Goal: Answer question/provide support: Share knowledge or assist other users

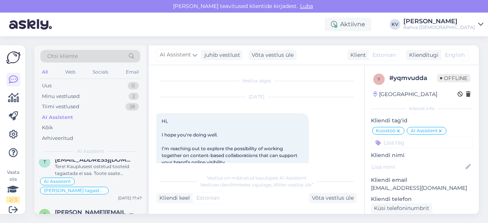
scroll to position [148, 0]
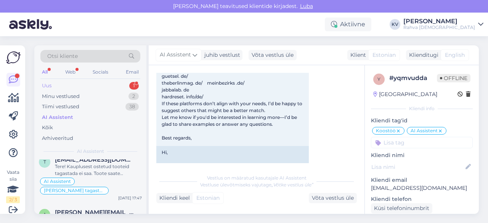
click at [80, 84] on div "Uus 1" at bounding box center [90, 85] width 100 height 11
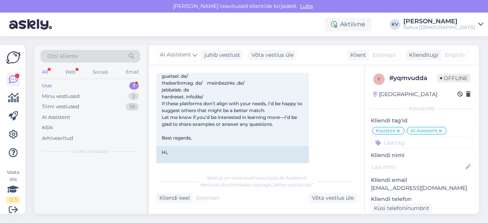
scroll to position [0, 0]
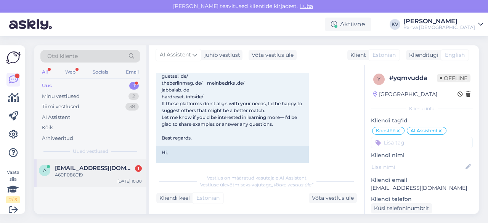
click at [75, 175] on div "46011086019" at bounding box center [98, 175] width 87 height 7
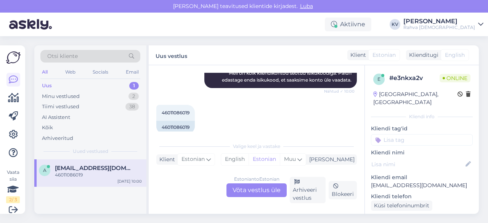
scroll to position [132, 0]
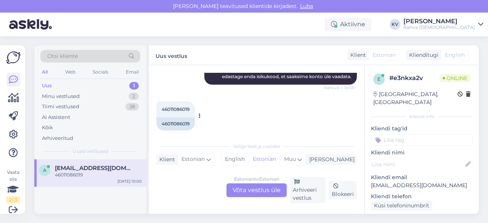
click at [181, 106] on span "46011086019" at bounding box center [176, 109] width 28 height 6
copy div "46011086019 10:00"
click at [250, 188] on div "Estonian to Estonian Võta vestlus üle" at bounding box center [256, 190] width 60 height 14
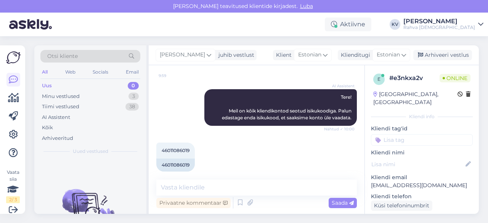
click at [406, 181] on p "[EMAIL_ADDRESS][DOMAIN_NAME]" at bounding box center [422, 185] width 102 height 8
copy p "[EMAIL_ADDRESS][DOMAIN_NAME]"
click at [178, 148] on span "46011086019" at bounding box center [176, 151] width 28 height 6
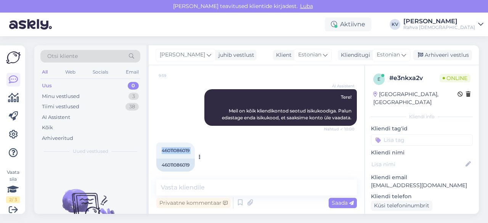
click at [178, 148] on span "46011086019" at bounding box center [176, 151] width 28 height 6
copy div "46011086019 10:00"
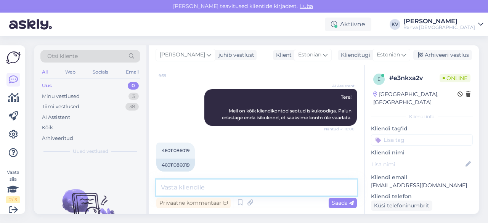
click at [203, 186] on textarea at bounding box center [256, 188] width 201 height 16
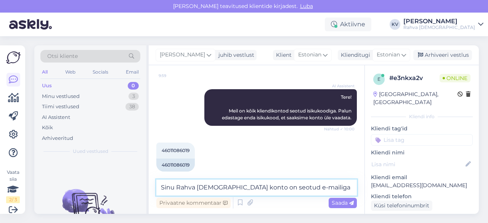
paste textarea "[EMAIL_ADDRESS][DOMAIN_NAME]"
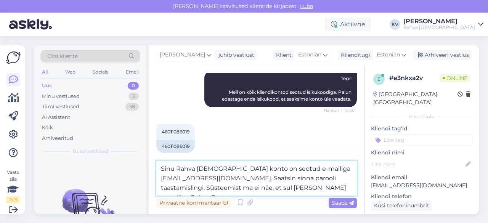
scroll to position [119, 0]
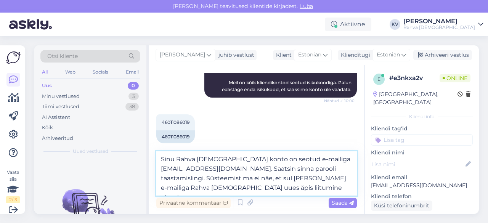
type textarea "Sinu Rahva [DEMOGRAPHIC_DATA] konto on seotud e-mailiga [EMAIL_ADDRESS][DOMAIN_…"
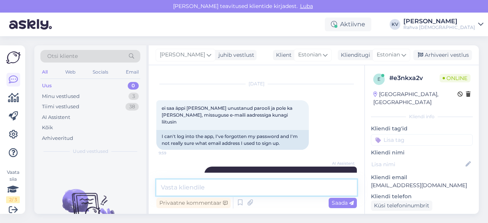
scroll to position [144, 0]
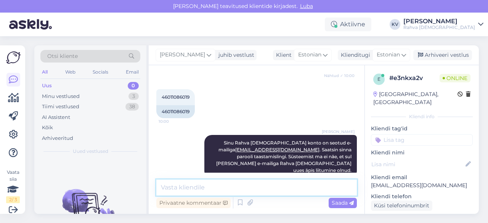
click at [236, 189] on textarea at bounding box center [256, 188] width 201 height 16
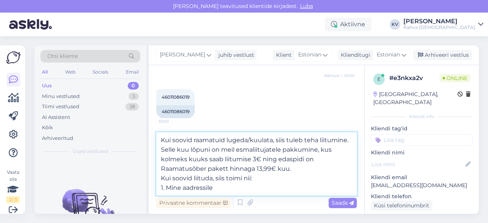
paste textarea "[URL][DOMAIN_NAME]"
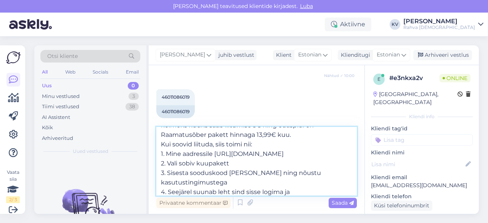
scroll to position [38, 0]
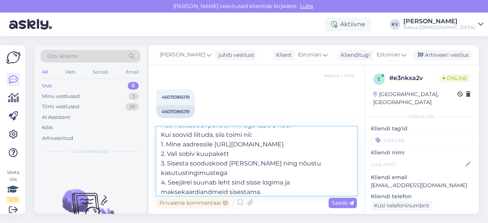
type textarea "Kui soovid raamatuid lugeda/kuulata, siis tuleb teha liitumine. Selle kuu lõpun…"
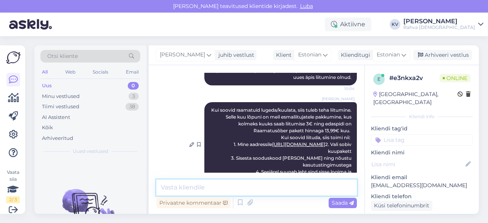
scroll to position [245, 0]
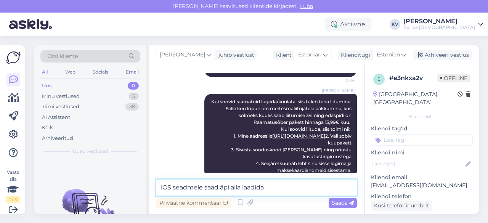
paste textarea "[URL][DOMAIN_NAME]"
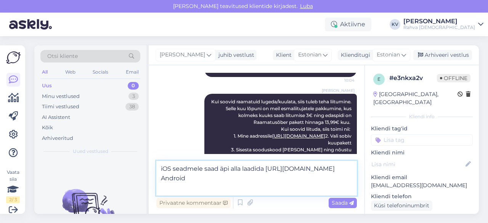
paste textarea "[URL][DOMAIN_NAME]"
type textarea "iOS seadmele saad äpi alla laadida [URL][DOMAIN_NAME] Android [URL][DOMAIN_NAME]"
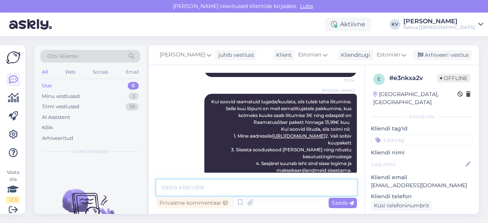
scroll to position [299, 0]
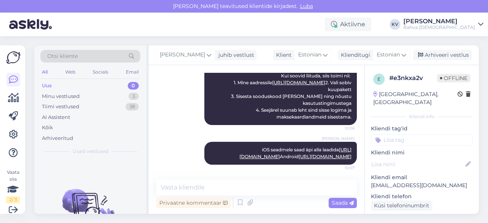
click at [408, 134] on input at bounding box center [422, 139] width 102 height 11
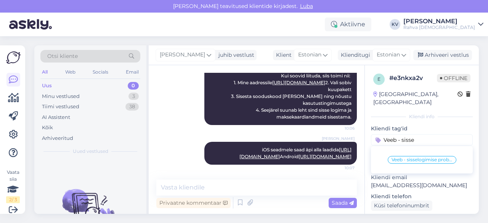
type input "Veeb - sisse"
click at [408, 156] on div "Veeb - sisselogimise probleem" at bounding box center [422, 159] width 102 height 21
click at [409, 156] on div "Veeb - sisselogimise probleem" at bounding box center [422, 160] width 69 height 8
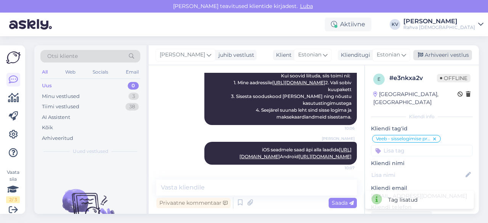
click at [450, 58] on div "Arhiveeri vestlus" at bounding box center [442, 55] width 59 height 10
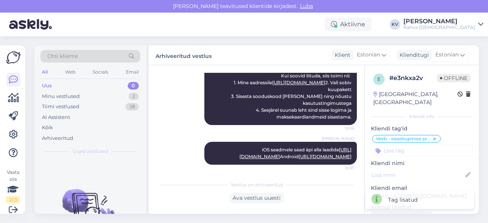
scroll to position [301, 0]
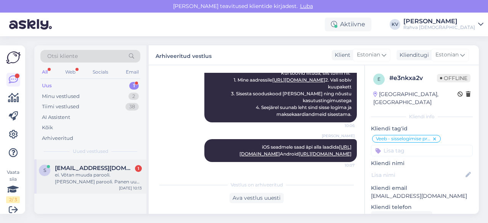
click at [82, 177] on div "ei. Võtan muuda parooli. [PERSON_NAME] parooli. Panen uue parooli 2 [PERSON_NAM…" at bounding box center [98, 179] width 87 height 14
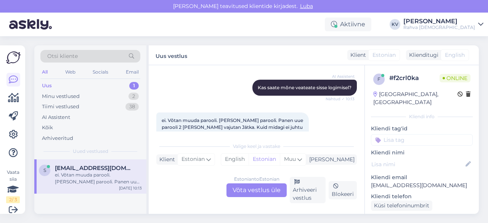
scroll to position [313, 0]
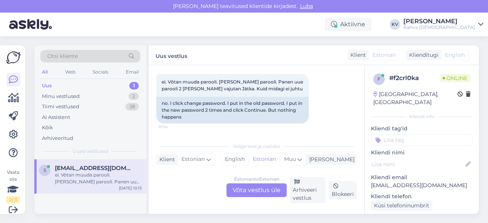
click at [246, 187] on div "Estonian to Estonian Võta vestlus üle" at bounding box center [256, 190] width 60 height 14
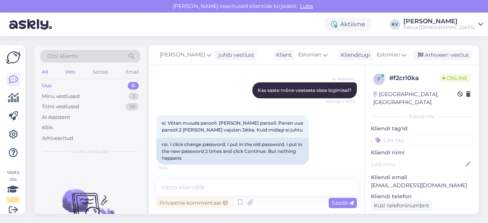
drag, startPoint x: 222, startPoint y: 178, endPoint x: 209, endPoint y: 187, distance: 15.6
click at [209, 187] on div "Vestlus algas [DATE] Tere! Selline küsimus tekkis. Et kui on audio ja eraamatut…" at bounding box center [257, 139] width 216 height 149
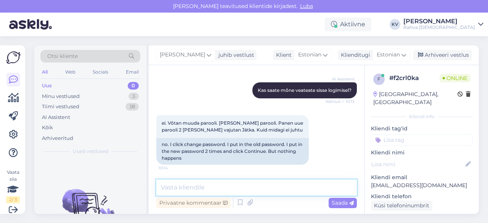
click at [209, 187] on textarea at bounding box center [256, 188] width 201 height 16
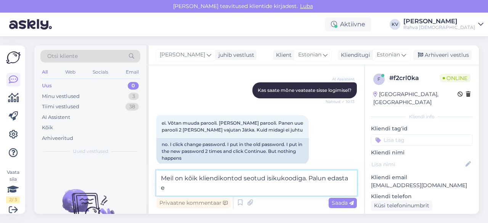
scroll to position [281, 0]
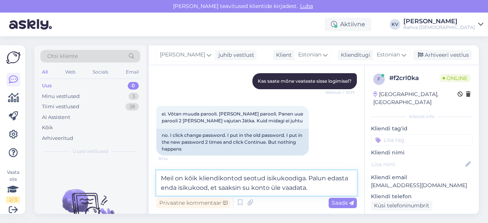
type textarea "Meil on kõik kliendikontod seotud isikukoodiga. Palun edasta enda isikukood, et…"
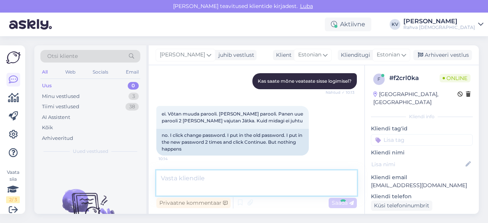
scroll to position [311, 0]
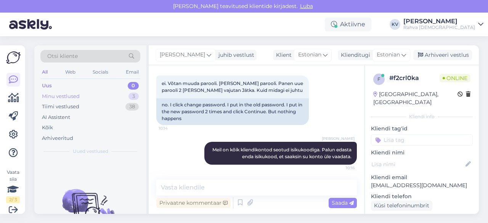
click at [74, 94] on div "Minu vestlused" at bounding box center [61, 97] width 38 height 8
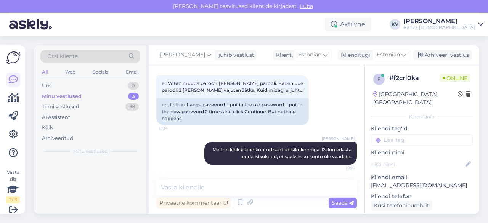
click at [74, 94] on div "Minu vestlused" at bounding box center [62, 97] width 40 height 8
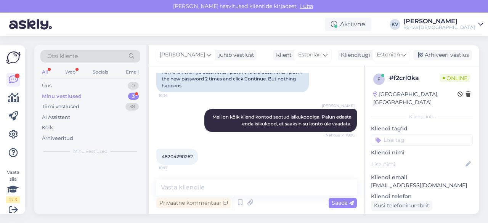
click at [164, 154] on span "48204290262" at bounding box center [177, 157] width 31 height 6
copy div "48204290262 10:17"
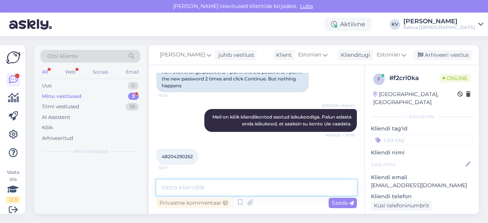
click at [188, 191] on textarea at bounding box center [256, 188] width 201 height 16
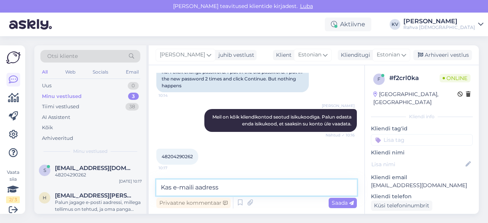
paste textarea "[EMAIL_ADDRESS][DOMAIN_NAME]"
type textarea "Kas e-maili aadress [EMAIL_ADDRESS][DOMAIN_NAME] on õige?"
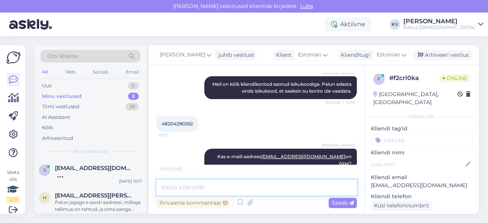
scroll to position [410, 0]
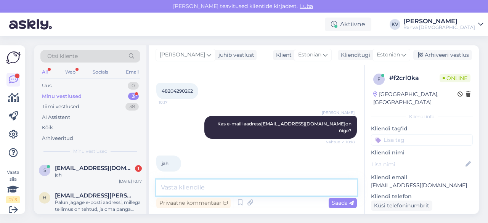
click at [198, 187] on textarea at bounding box center [256, 188] width 201 height 16
type textarea "Üks hetk, vaatan su konto üle :)"
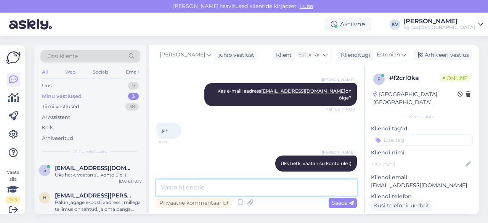
click at [201, 189] on textarea at bounding box center [256, 188] width 201 height 16
type textarea "Määrasin sulle hetkel salasõnaks Siiri1234"
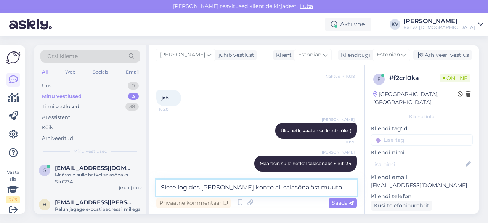
type textarea "Sisse logides [PERSON_NAME] konto all salasõna ära muuta."
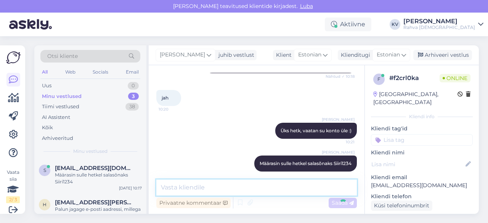
scroll to position [508, 0]
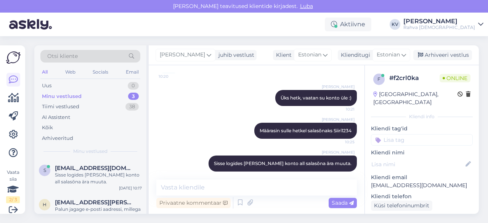
click at [403, 134] on input at bounding box center [422, 139] width 102 height 11
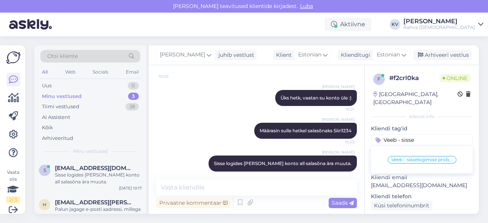
type input "Veeb - sisse"
click at [404, 157] on span "Veeb - sisselogimise probleem" at bounding box center [422, 159] width 61 height 5
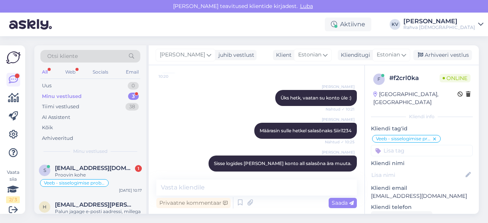
scroll to position [541, 0]
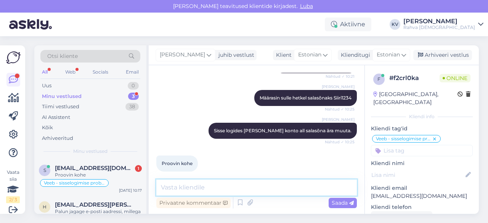
click at [205, 190] on textarea at bounding box center [256, 188] width 201 height 16
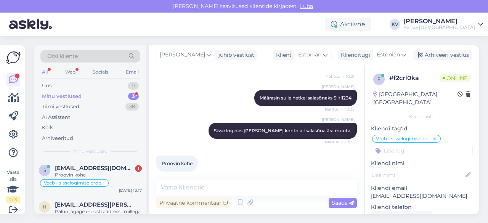
click at [80, 93] on div "Minu vestlused" at bounding box center [62, 97] width 40 height 8
click at [96, 166] on span "[EMAIL_ADDRESS][DOMAIN_NAME]" at bounding box center [94, 168] width 79 height 7
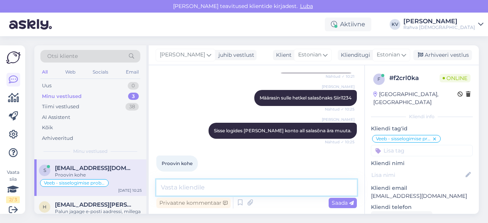
click at [175, 187] on textarea at bounding box center [256, 188] width 201 height 16
click at [265, 195] on textarea at bounding box center [256, 188] width 201 height 16
click at [243, 191] on textarea at bounding box center [256, 188] width 201 height 16
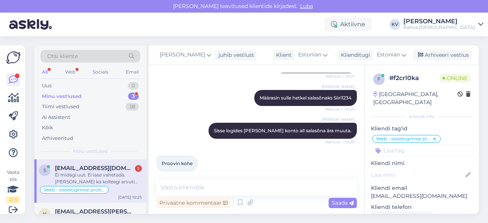
scroll to position [588, 0]
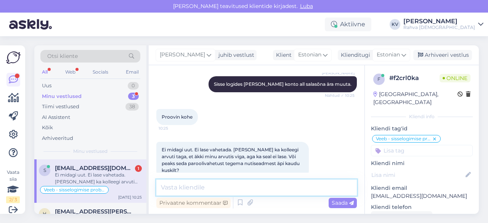
click at [192, 190] on textarea at bounding box center [256, 188] width 201 height 16
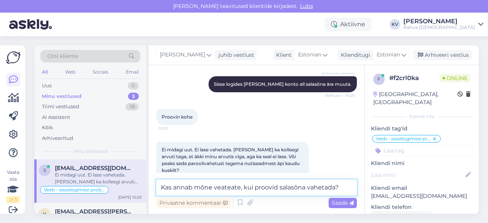
type textarea "Kas annab mõne veateate, kui proovid salasõna vahetada?"
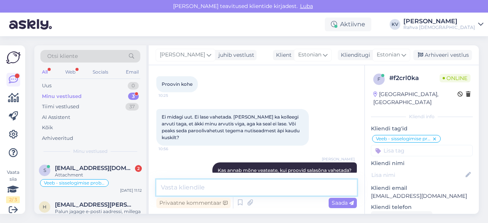
scroll to position [714, 0]
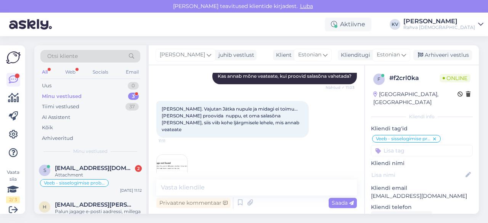
click at [175, 155] on img at bounding box center [172, 170] width 30 height 30
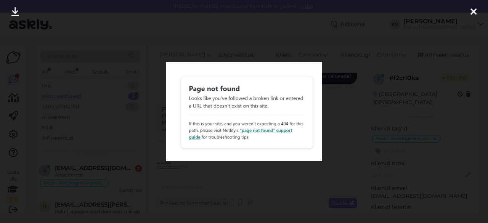
click at [220, 176] on div at bounding box center [244, 111] width 488 height 223
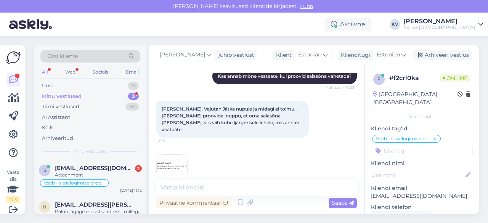
click at [190, 109] on span "[PERSON_NAME]. Vajutan Jätka nupule ja midagi ei toimu... [PERSON_NAME] proovid…" at bounding box center [231, 119] width 139 height 26
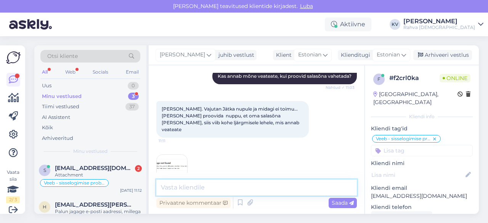
click at [205, 190] on textarea at bounding box center [256, 188] width 201 height 16
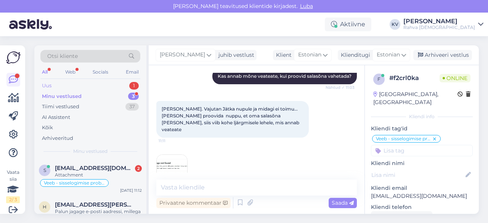
click at [91, 81] on div "Uus 1" at bounding box center [90, 85] width 100 height 11
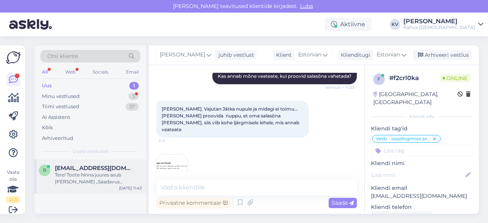
click at [79, 173] on div "Tere! Toote hinna juures asub [PERSON_NAME] „Saadavus kauplustes“, millele vaju…" at bounding box center [98, 179] width 87 height 14
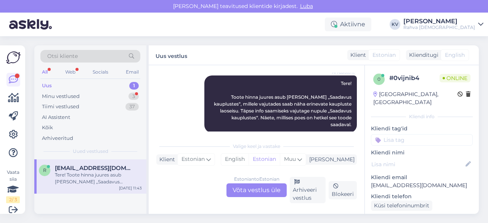
scroll to position [100, 0]
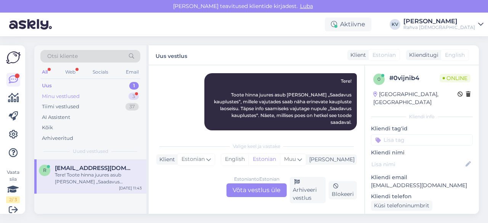
click at [84, 95] on div "Minu vestlused 3" at bounding box center [90, 96] width 100 height 11
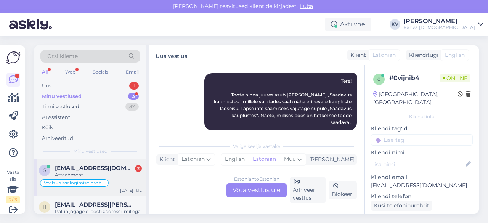
click at [90, 165] on span "[EMAIL_ADDRESS][DOMAIN_NAME]" at bounding box center [94, 168] width 79 height 7
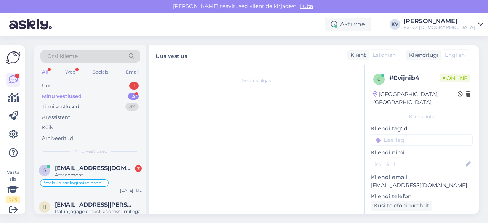
scroll to position [714, 0]
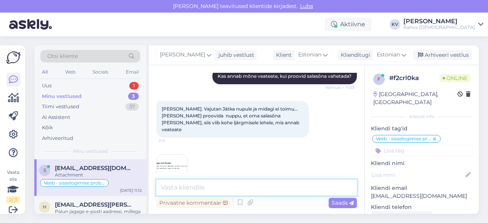
click at [209, 184] on textarea at bounding box center [256, 188] width 201 height 16
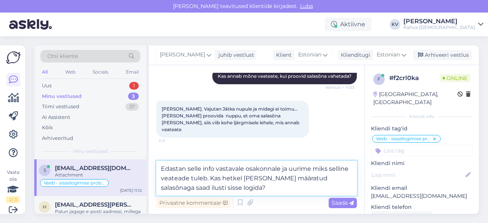
type textarea "Edastan selle info vastavale osakonnale ja uurime miks selline veateade tuleb. …"
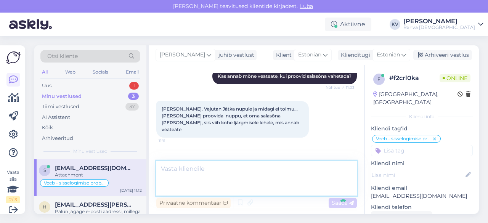
scroll to position [761, 0]
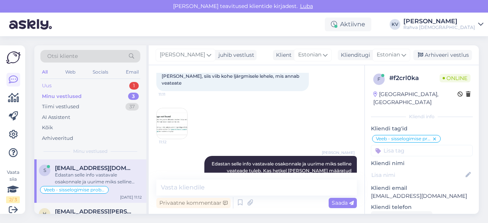
click at [82, 87] on div "Uus 1" at bounding box center [90, 85] width 100 height 11
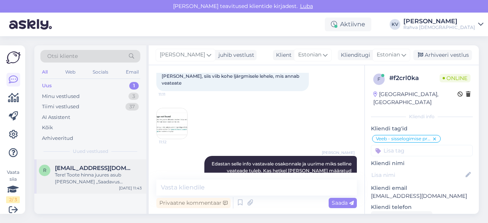
click at [90, 175] on div "Tere! Toote hinna juures asub [PERSON_NAME] „Saadavus kauplustes“, millele vaju…" at bounding box center [98, 179] width 87 height 14
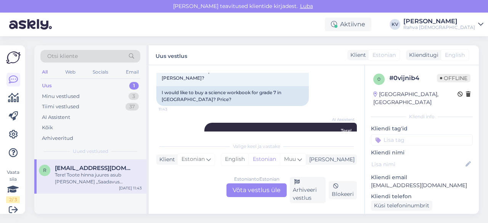
scroll to position [100, 0]
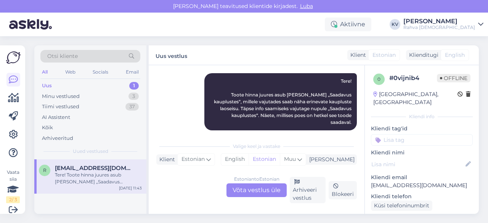
click at [398, 134] on input at bounding box center [422, 139] width 102 height 11
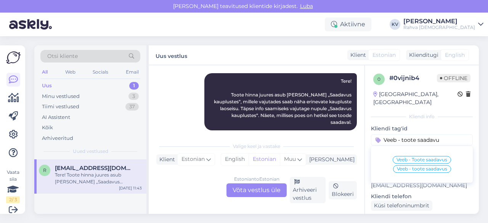
type input "Veeb - toote saadavus"
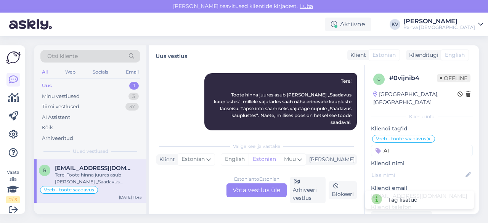
type input "A"
type input "a"
type input "A"
type input "a"
type input "A"
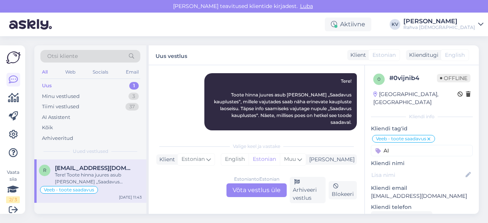
type input "A"
click at [422, 146] on input at bounding box center [422, 150] width 102 height 11
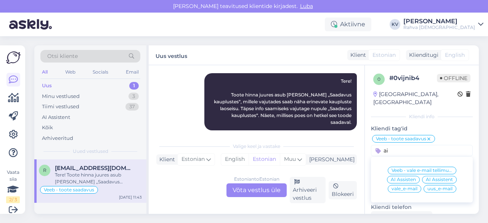
type input "ai"
click at [432, 177] on span "AI Assistent" at bounding box center [439, 179] width 27 height 5
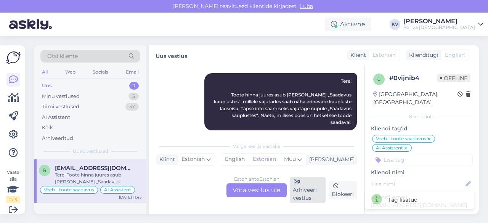
click at [305, 185] on div "Arhiveeri vestlus" at bounding box center [308, 190] width 36 height 26
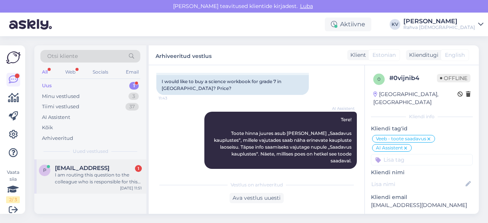
click at [78, 182] on div "I am routing this question to the colleague who is responsible for this topic. …" at bounding box center [98, 179] width 87 height 14
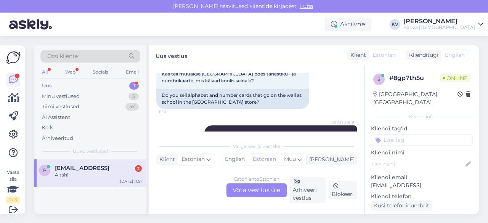
scroll to position [116, 0]
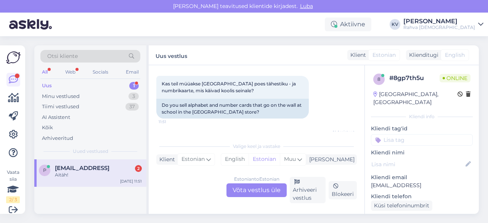
click at [235, 186] on div "Estonian to Estonian Võta vestlus üle" at bounding box center [256, 190] width 60 height 14
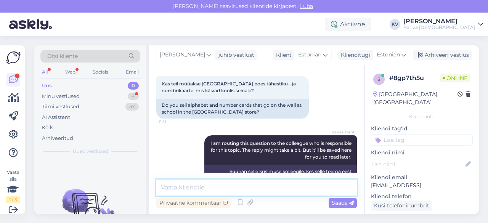
click at [215, 183] on textarea at bounding box center [256, 188] width 201 height 16
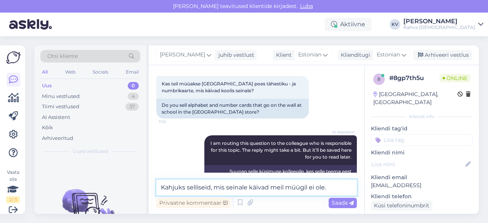
type textarea "Kahjuks selliseid, mis seinale käivad meil müügil ei ole."
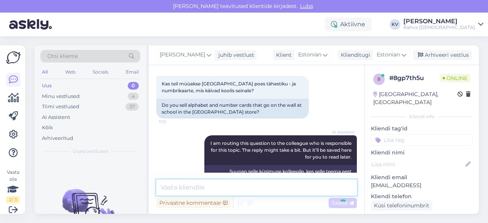
scroll to position [222, 0]
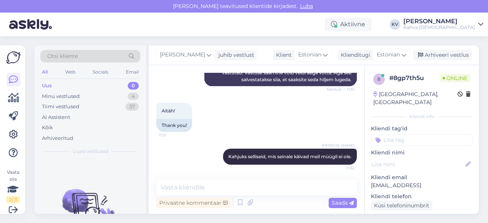
click at [421, 134] on input at bounding box center [422, 139] width 102 height 11
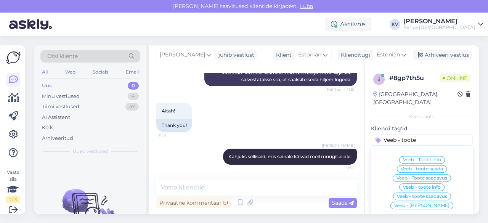
type input "Veeb - toote"
click at [427, 176] on span "Veeb - Toote saadavus" at bounding box center [421, 178] width 51 height 5
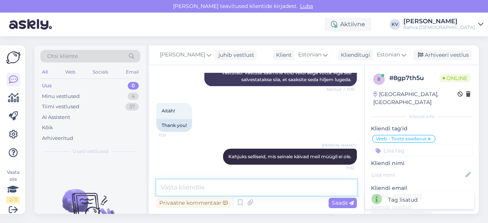
click at [220, 183] on textarea at bounding box center [256, 188] width 201 height 16
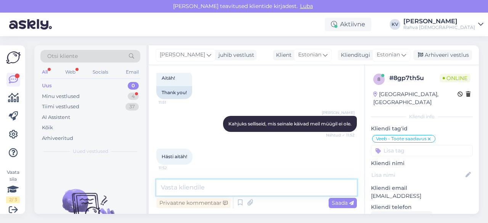
click at [180, 194] on textarea at bounding box center [256, 188] width 201 height 16
type textarea "Palun. Kaunist päeva!"
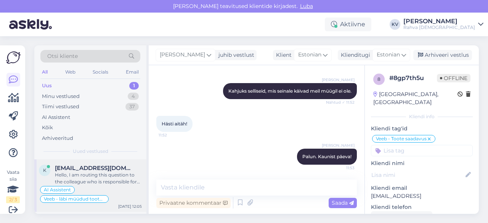
click at [92, 176] on div "Hello, I am routing this question to the colleague who is responsible for this …" at bounding box center [98, 179] width 87 height 14
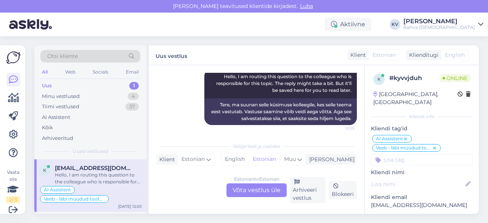
scroll to position [273, 0]
